Goal: Information Seeking & Learning: Understand process/instructions

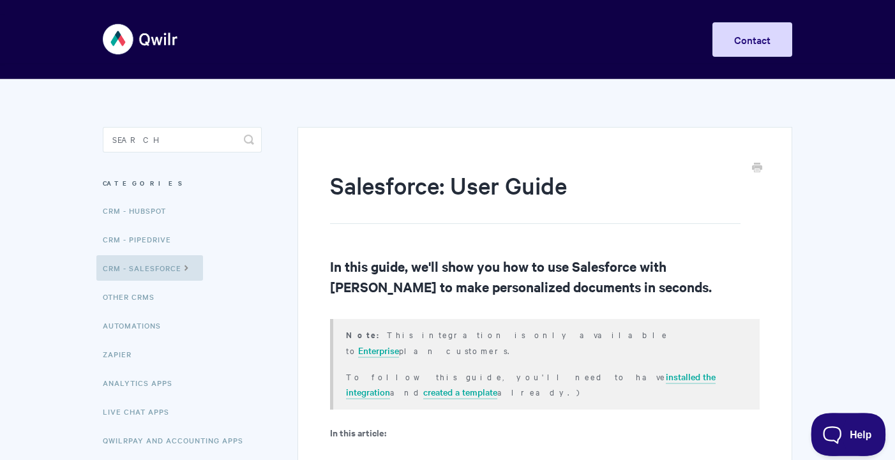
click at [852, 434] on span "Help" at bounding box center [844, 432] width 66 height 9
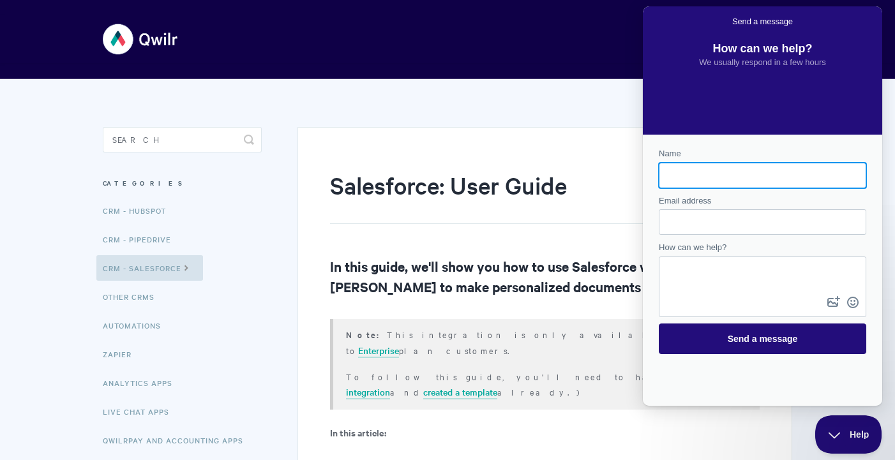
click at [597, 43] on div "Toggle Navigation Home Getting Started Creating & Editing Pages Sharing & Analy…" at bounding box center [447, 39] width 689 height 48
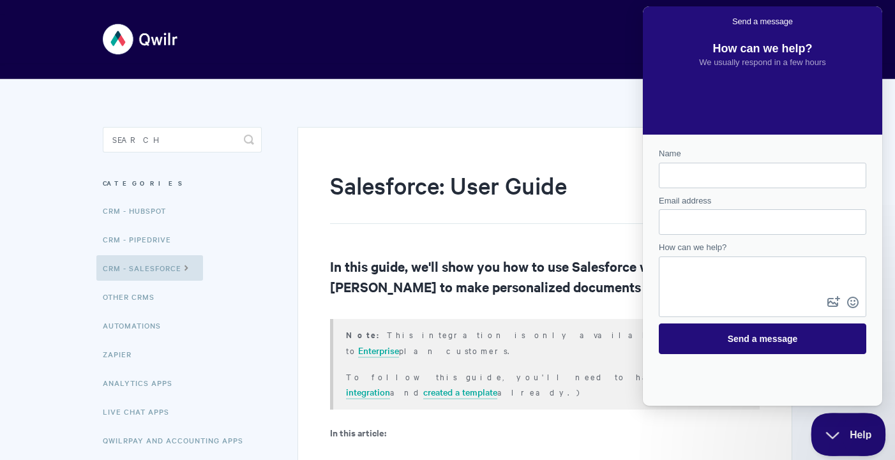
click at [833, 428] on span "Help" at bounding box center [844, 432] width 66 height 9
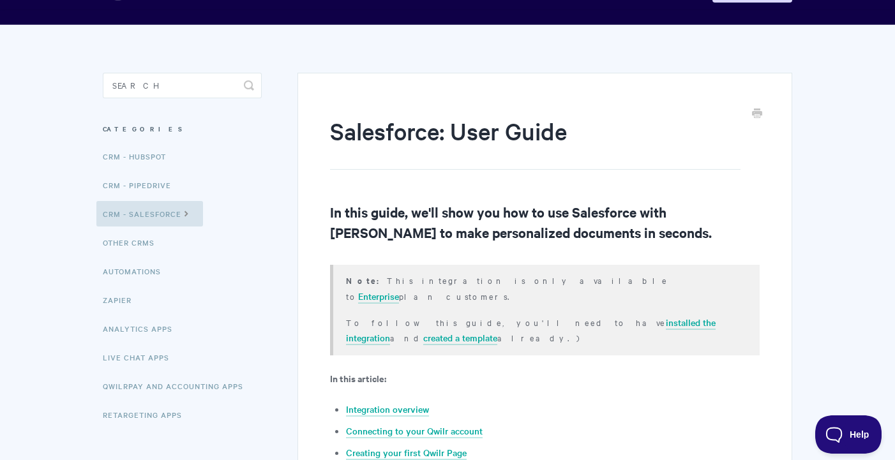
scroll to position [52, 0]
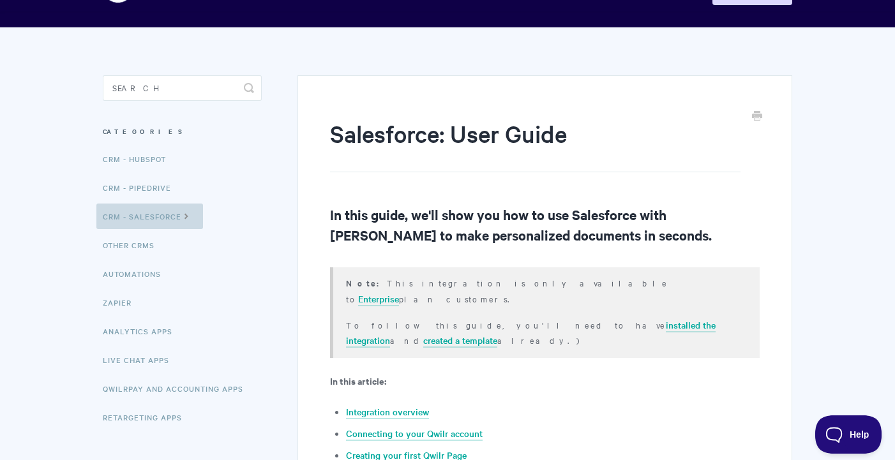
click at [188, 214] on icon at bounding box center [186, 215] width 11 height 10
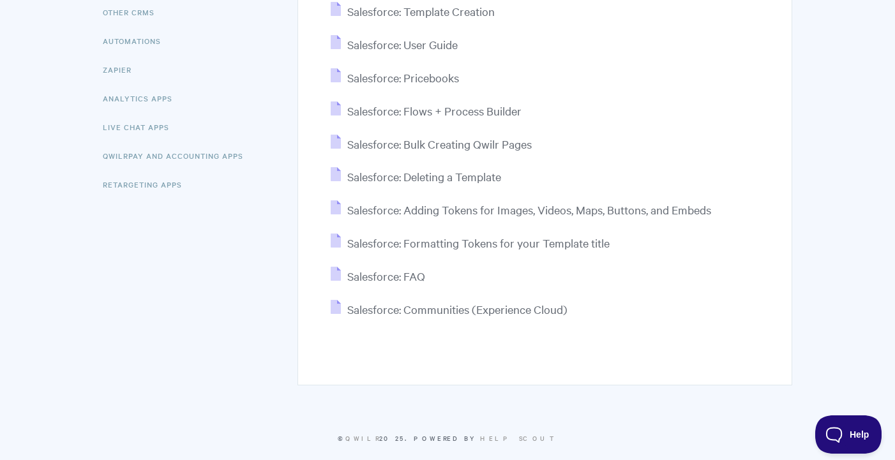
scroll to position [301, 0]
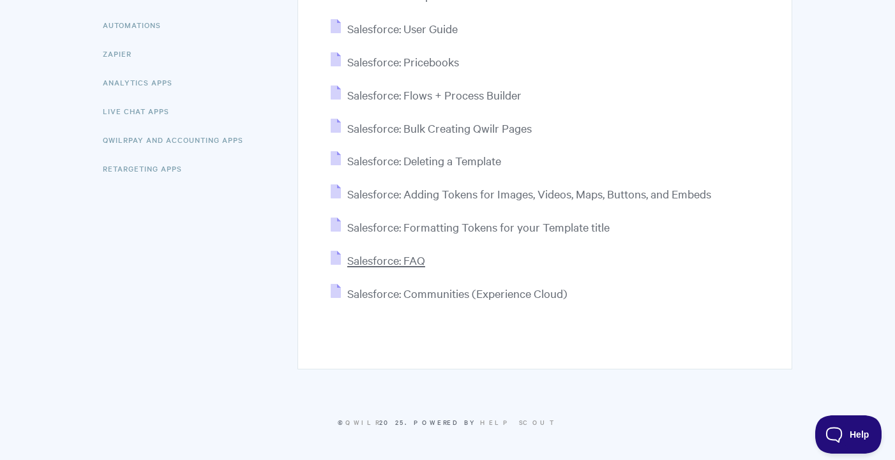
click at [384, 260] on span "Salesforce: FAQ" at bounding box center [386, 260] width 78 height 15
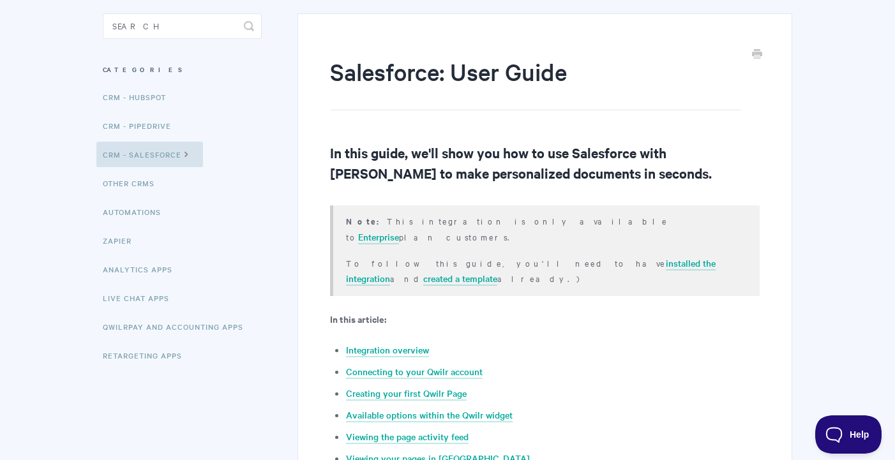
scroll to position [112, 0]
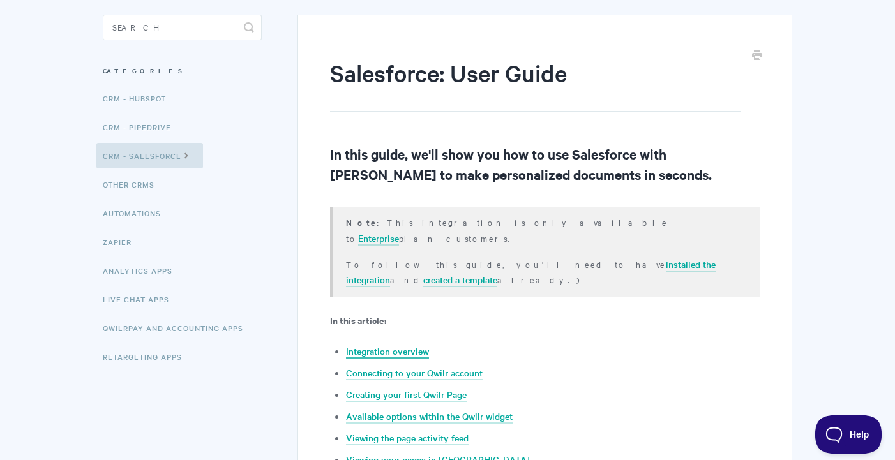
click at [385, 345] on link "Integration overview" at bounding box center [387, 352] width 83 height 14
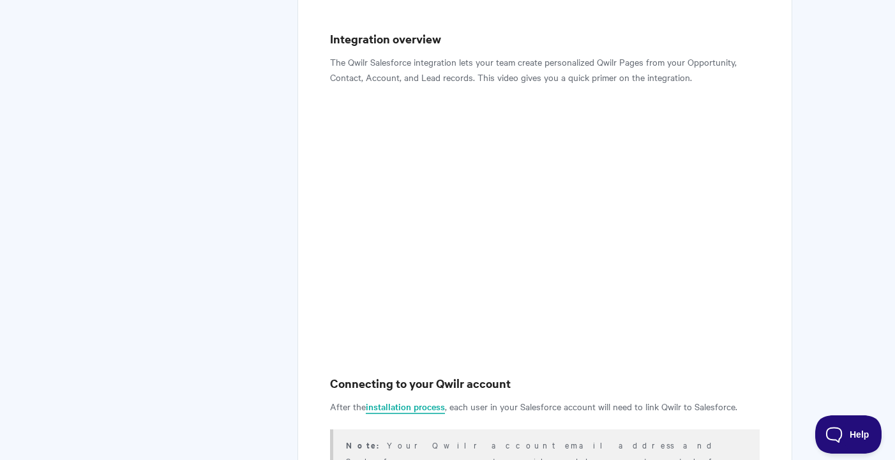
click at [406, 400] on link "installation process" at bounding box center [405, 407] width 79 height 14
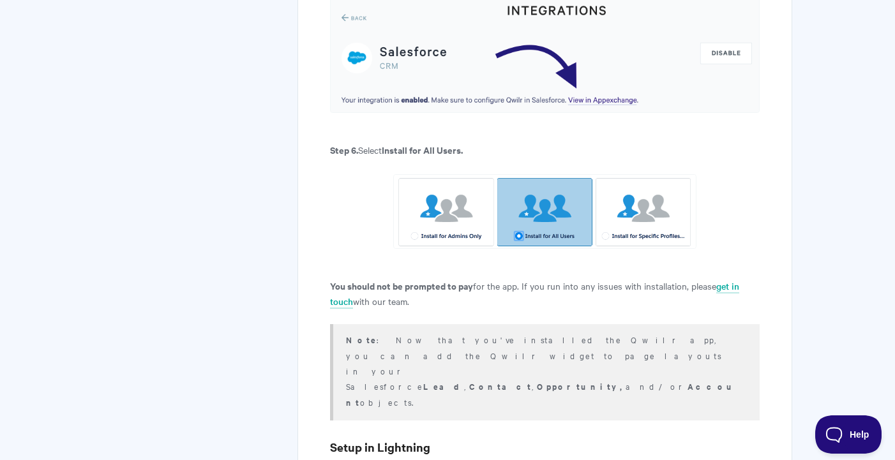
scroll to position [1221, 0]
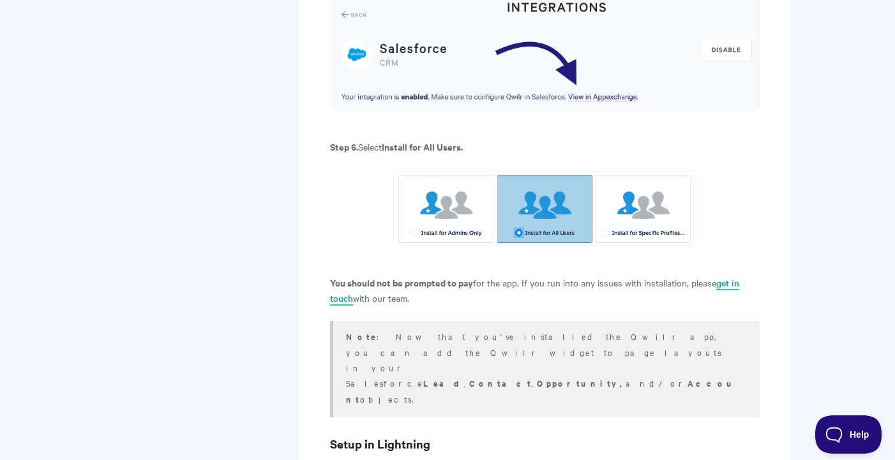
click at [335, 276] on link "get in touch" at bounding box center [534, 290] width 409 height 29
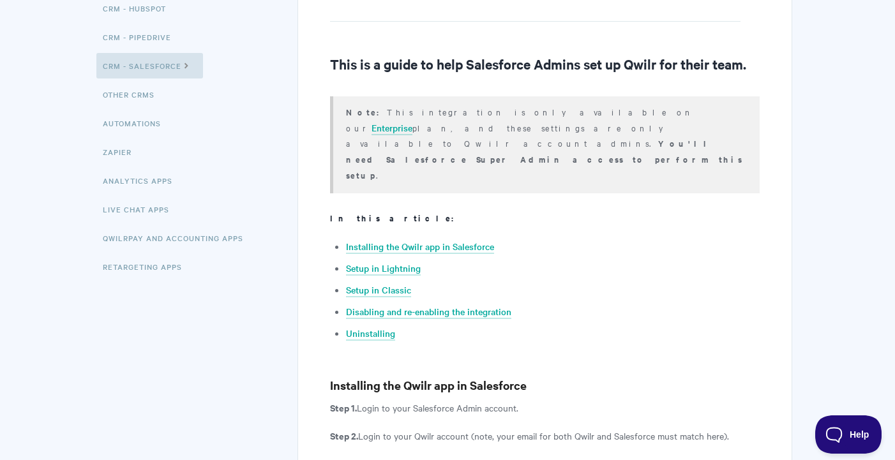
scroll to position [203, 0]
